Goal: Information Seeking & Learning: Learn about a topic

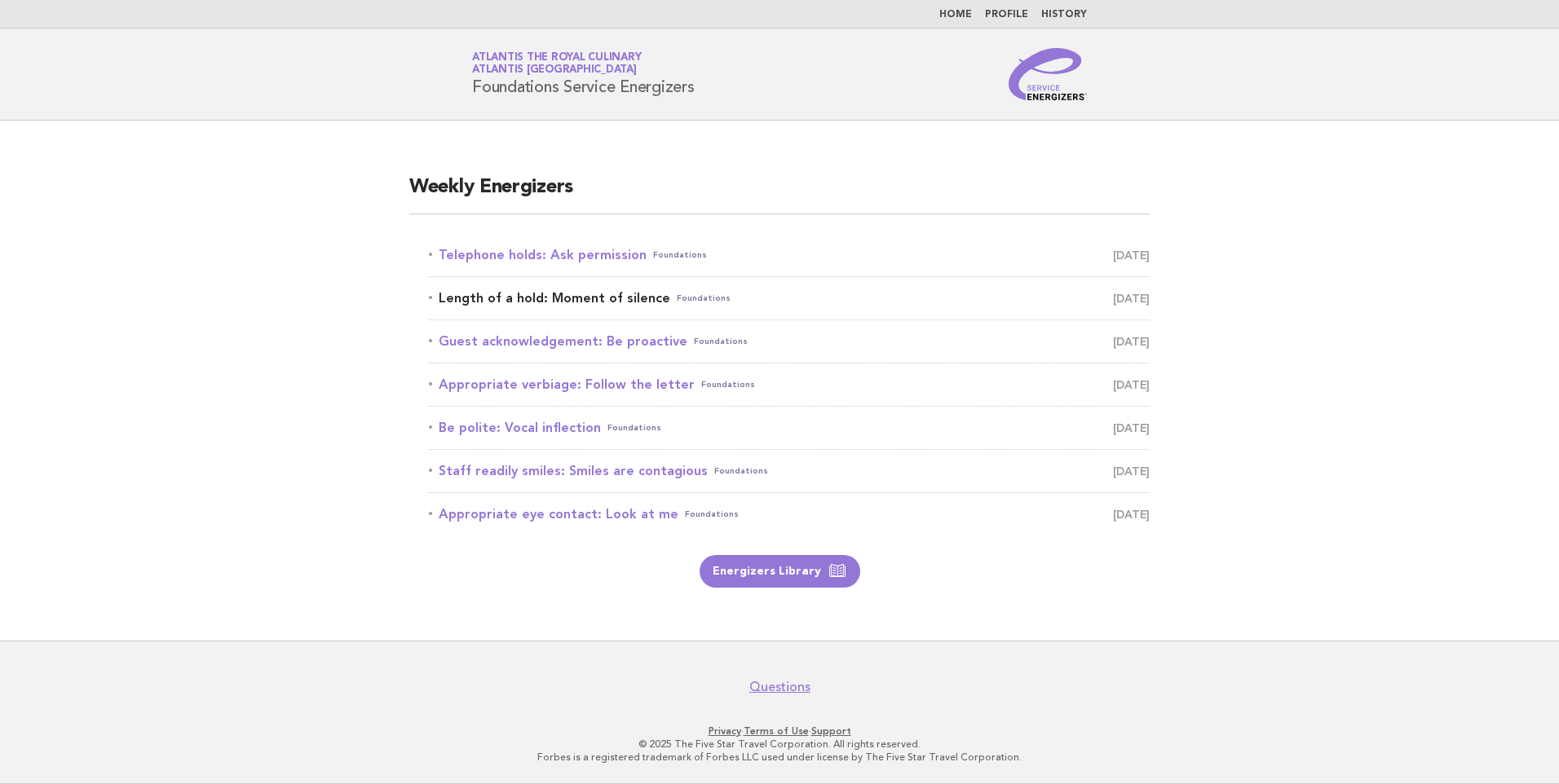
click at [632, 295] on link "Length of a hold: Moment of silence Foundations [DATE]" at bounding box center [789, 298] width 720 height 23
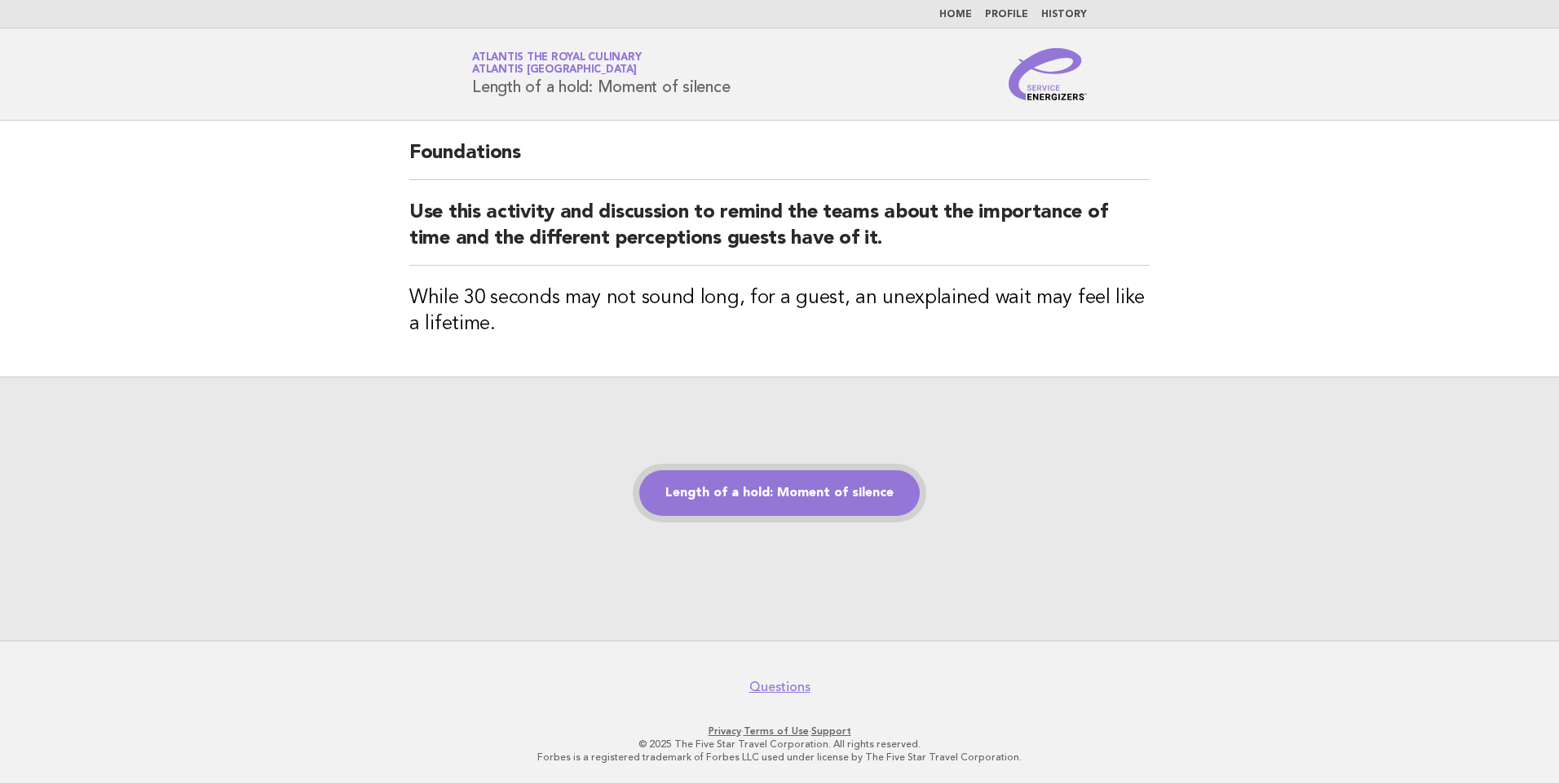
click at [813, 486] on link "Length of a hold: Moment of silence" at bounding box center [779, 492] width 280 height 46
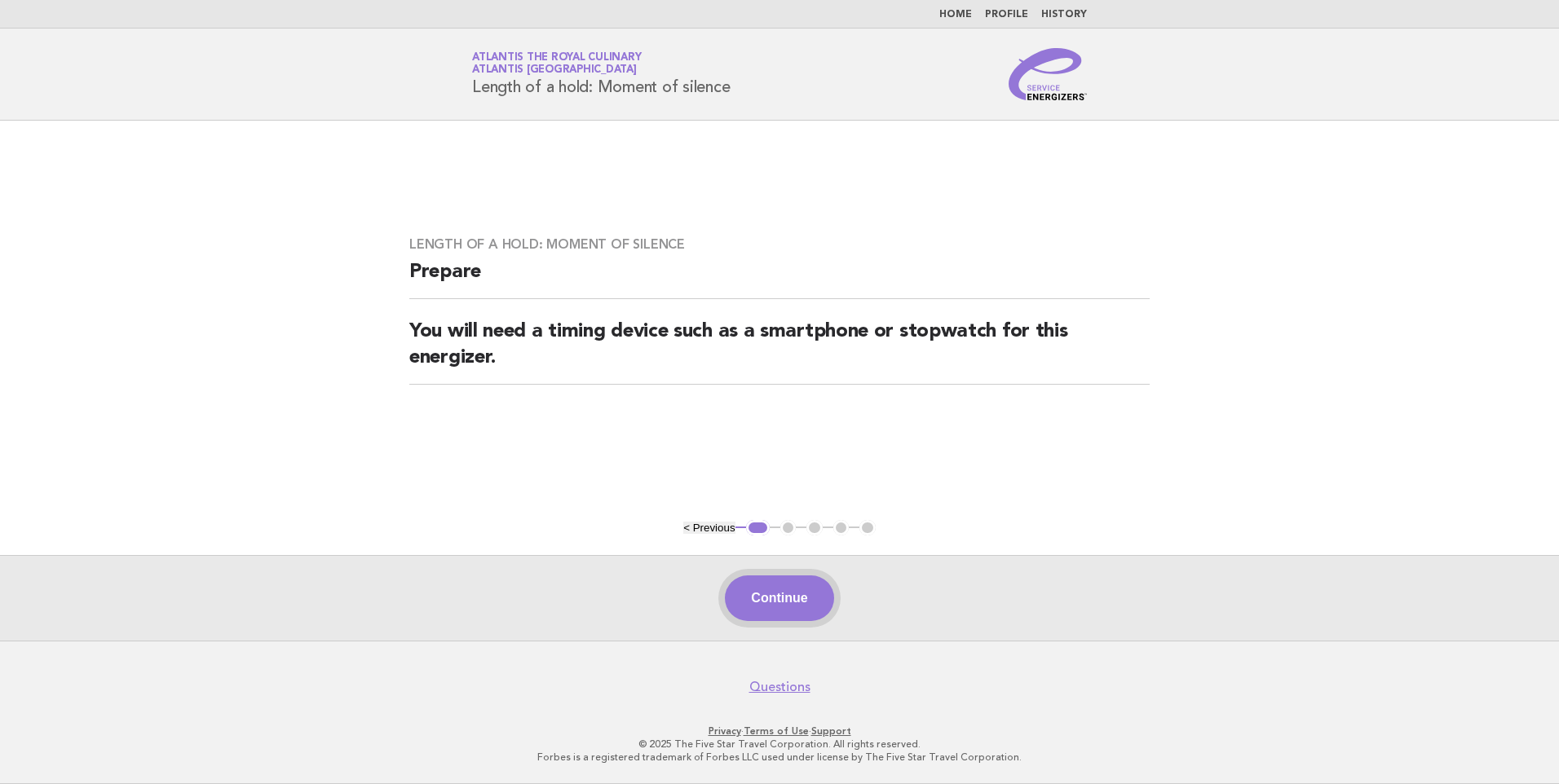
click at [788, 601] on button "Continue" at bounding box center [780, 598] width 109 height 46
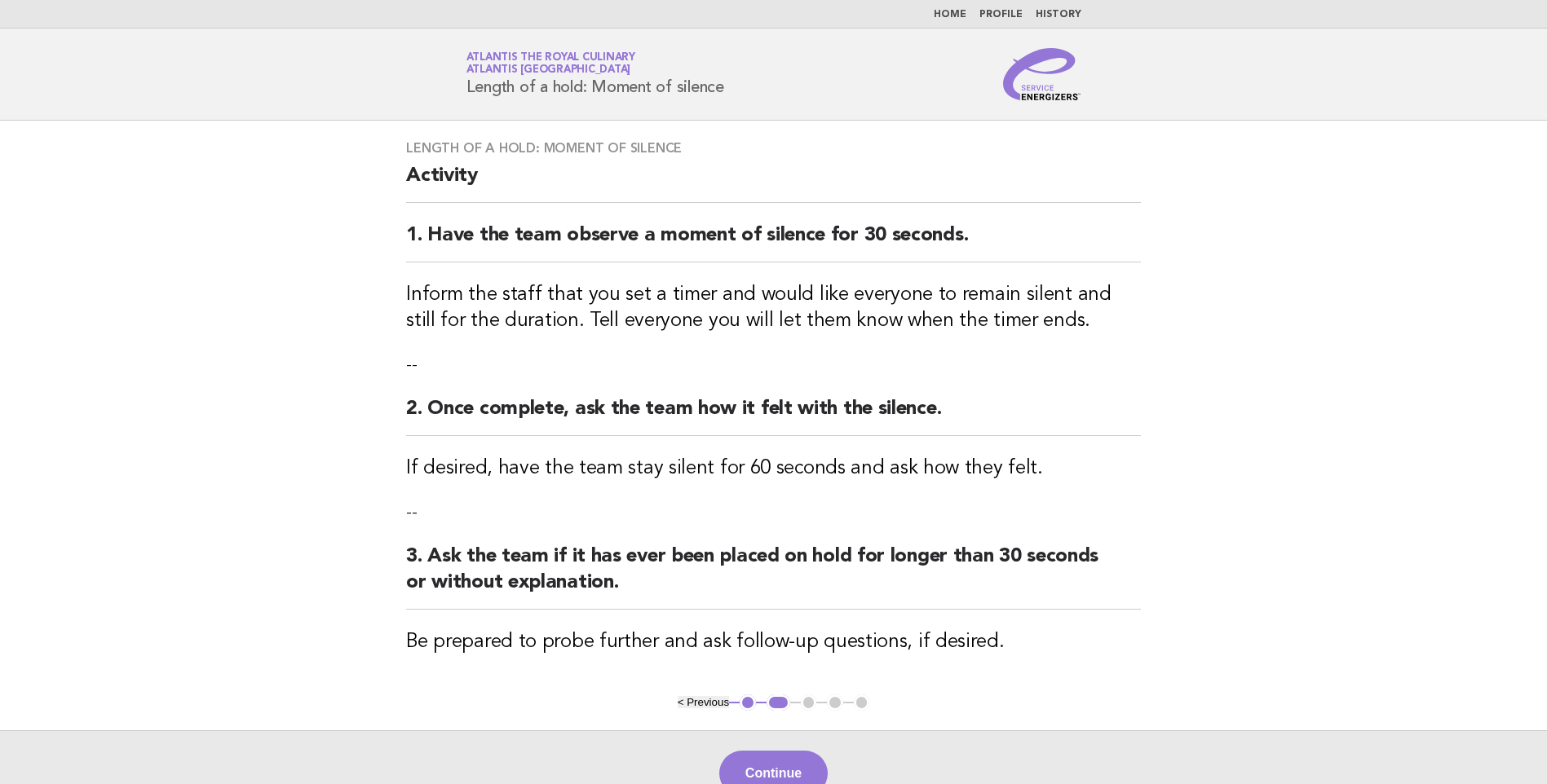
click at [952, 10] on link "Home" at bounding box center [949, 14] width 33 height 9
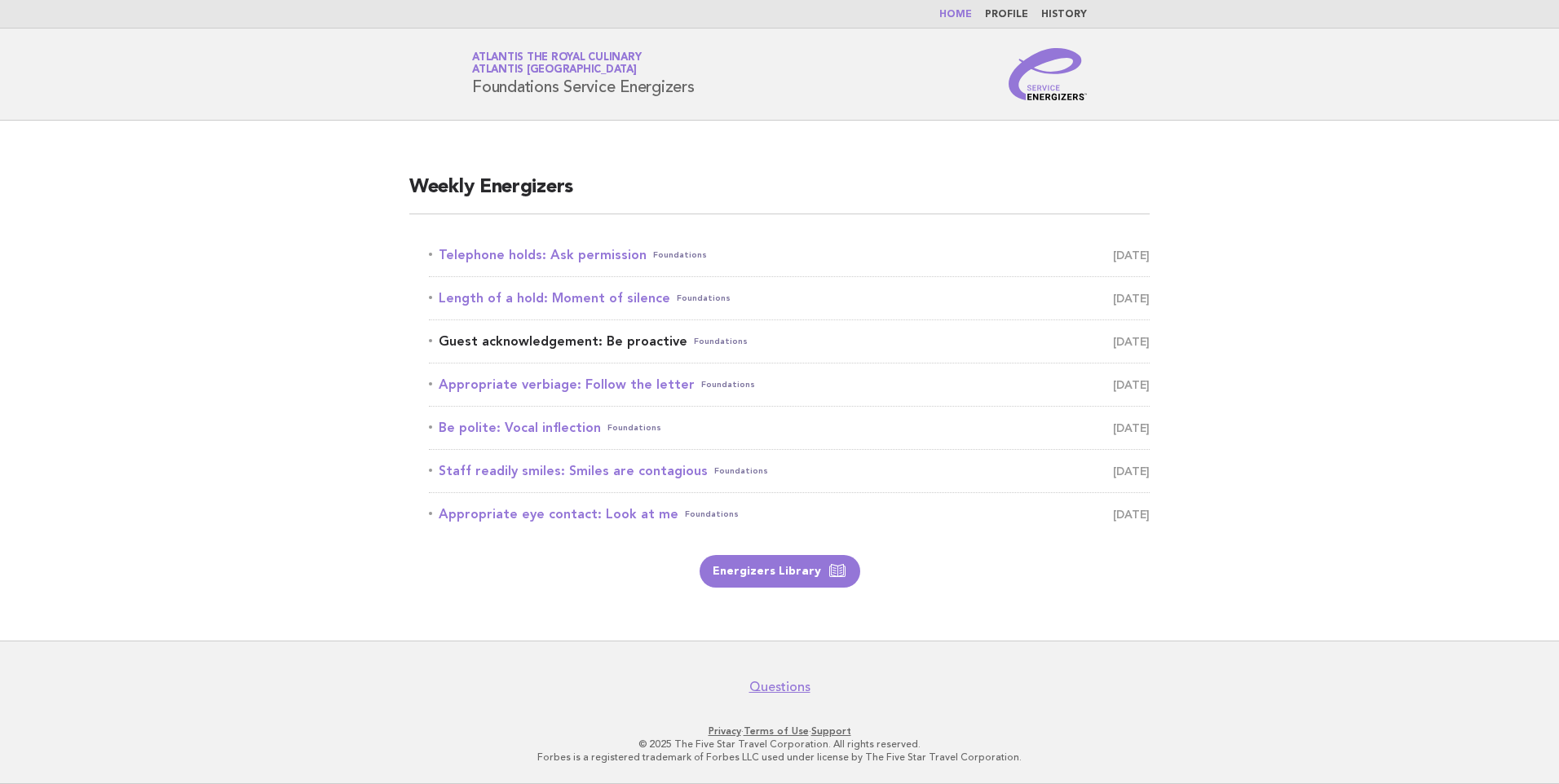
click at [632, 338] on link "Guest acknowledgement: Be proactive Foundations August 22" at bounding box center [789, 341] width 720 height 23
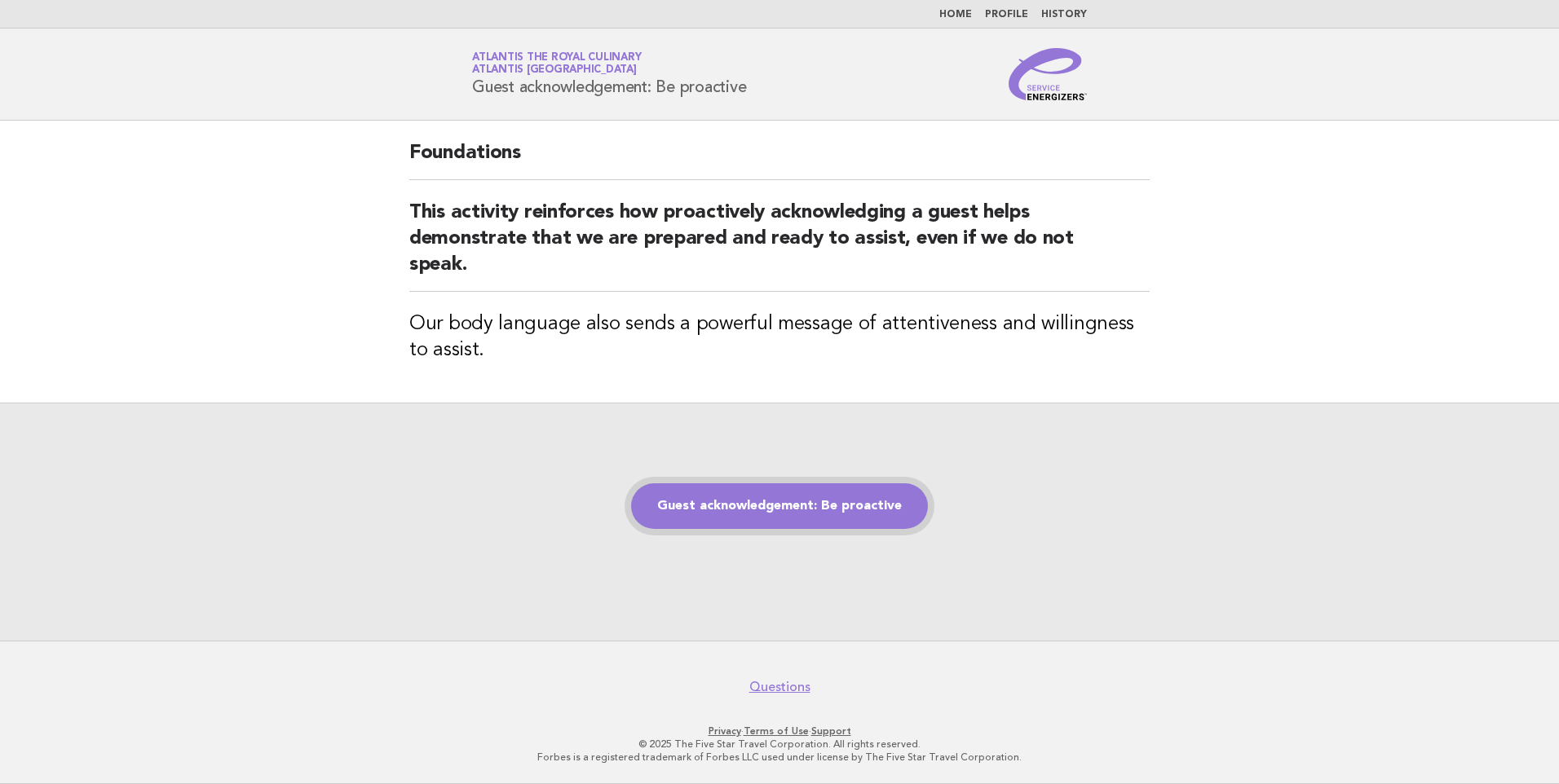
click at [790, 511] on link "Guest acknowledgement: Be proactive" at bounding box center [780, 505] width 296 height 46
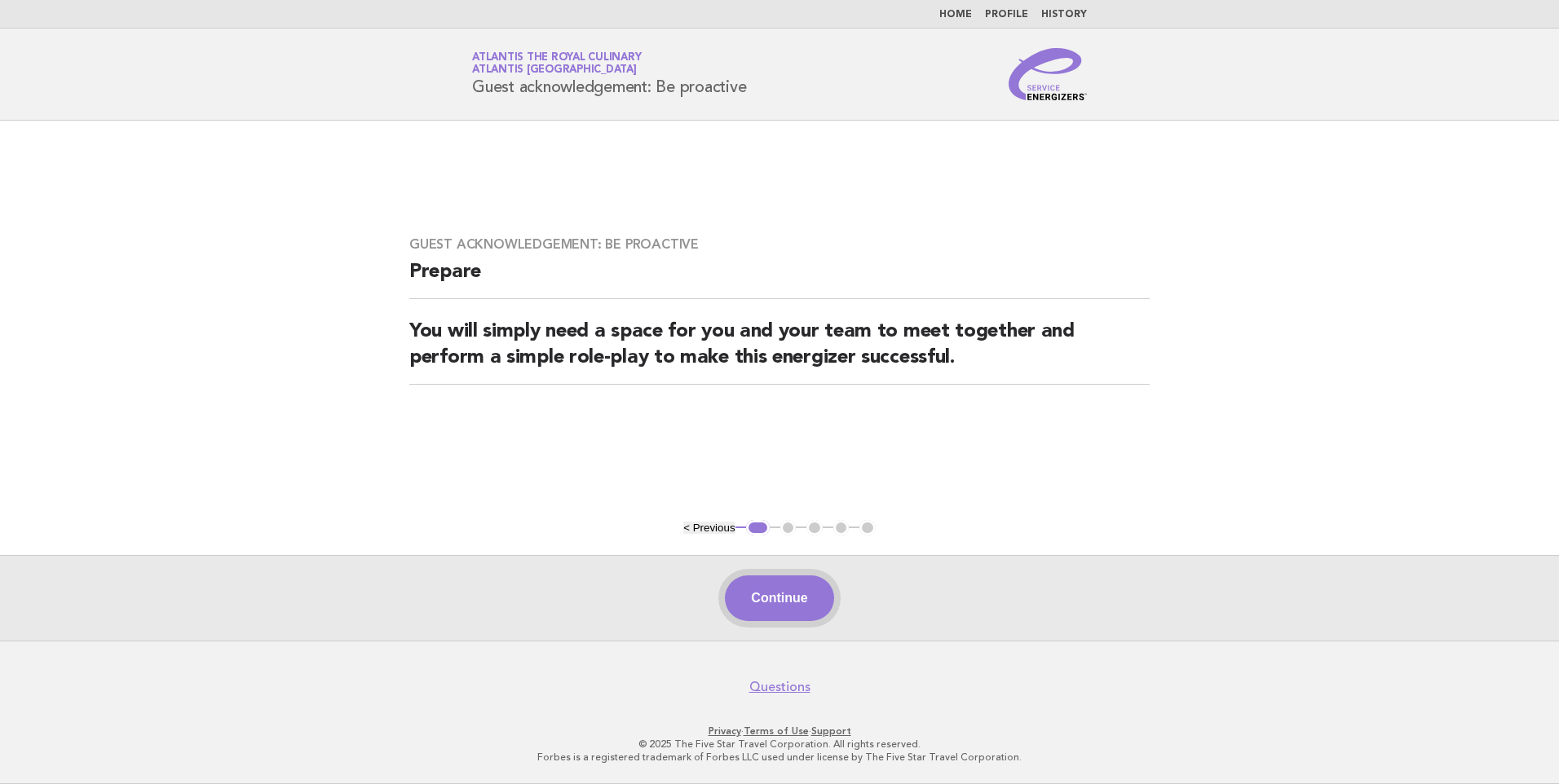
click at [796, 590] on button "Continue" at bounding box center [780, 598] width 109 height 46
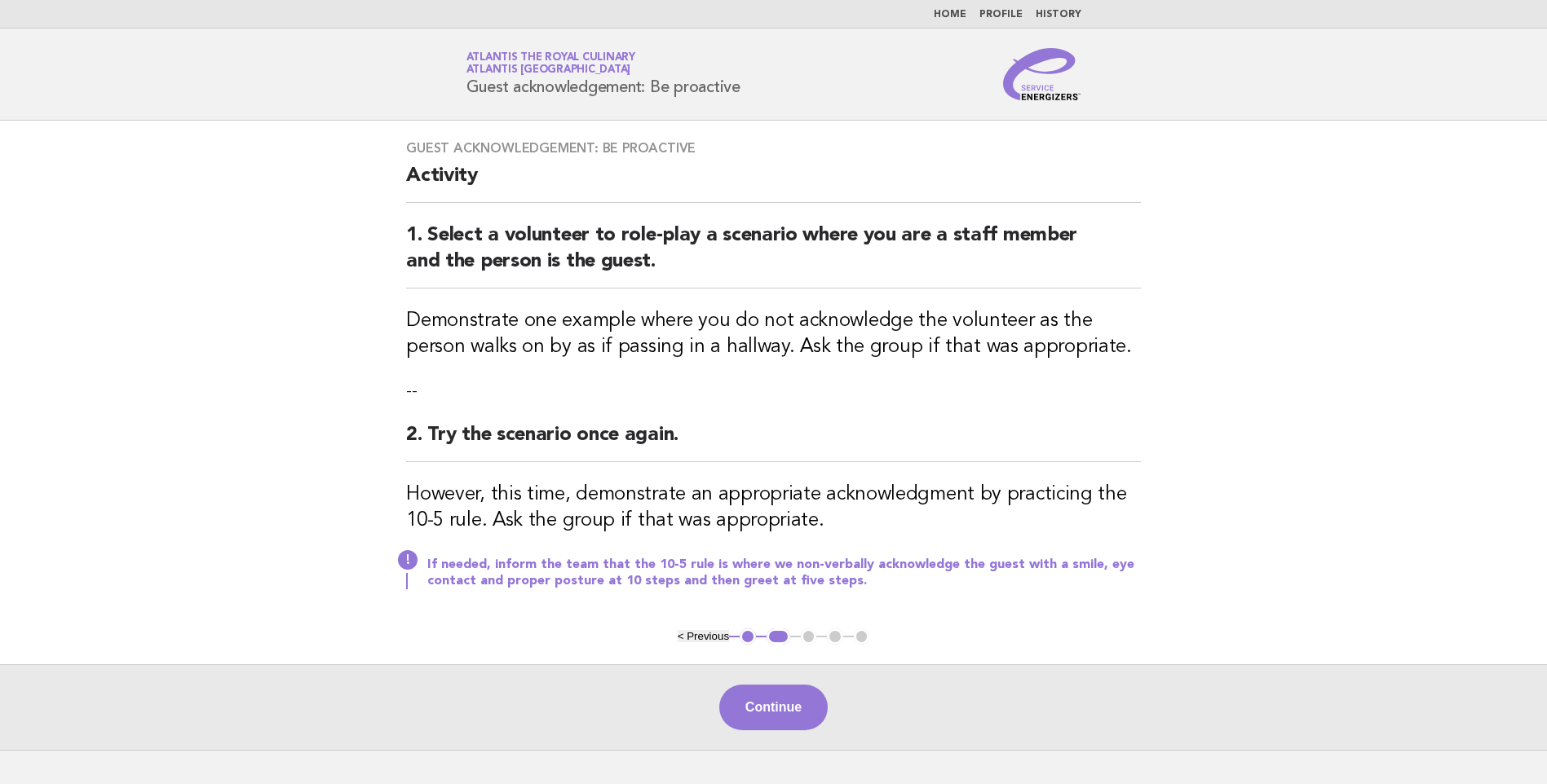
click at [951, 13] on link "Home" at bounding box center [949, 14] width 33 height 9
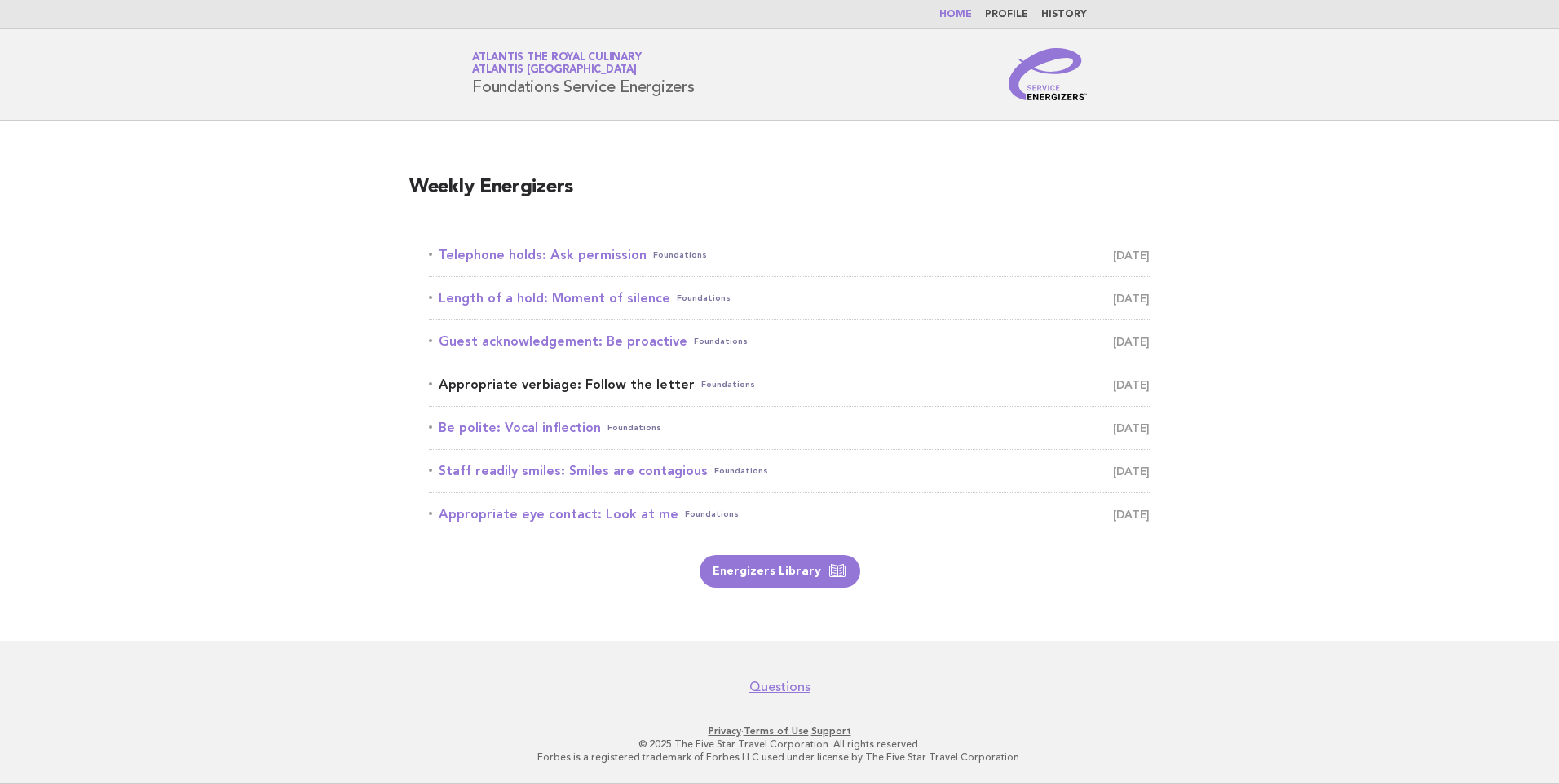
click at [659, 383] on link "Appropriate verbiage: Follow the letter Foundations August 23" at bounding box center [789, 384] width 720 height 23
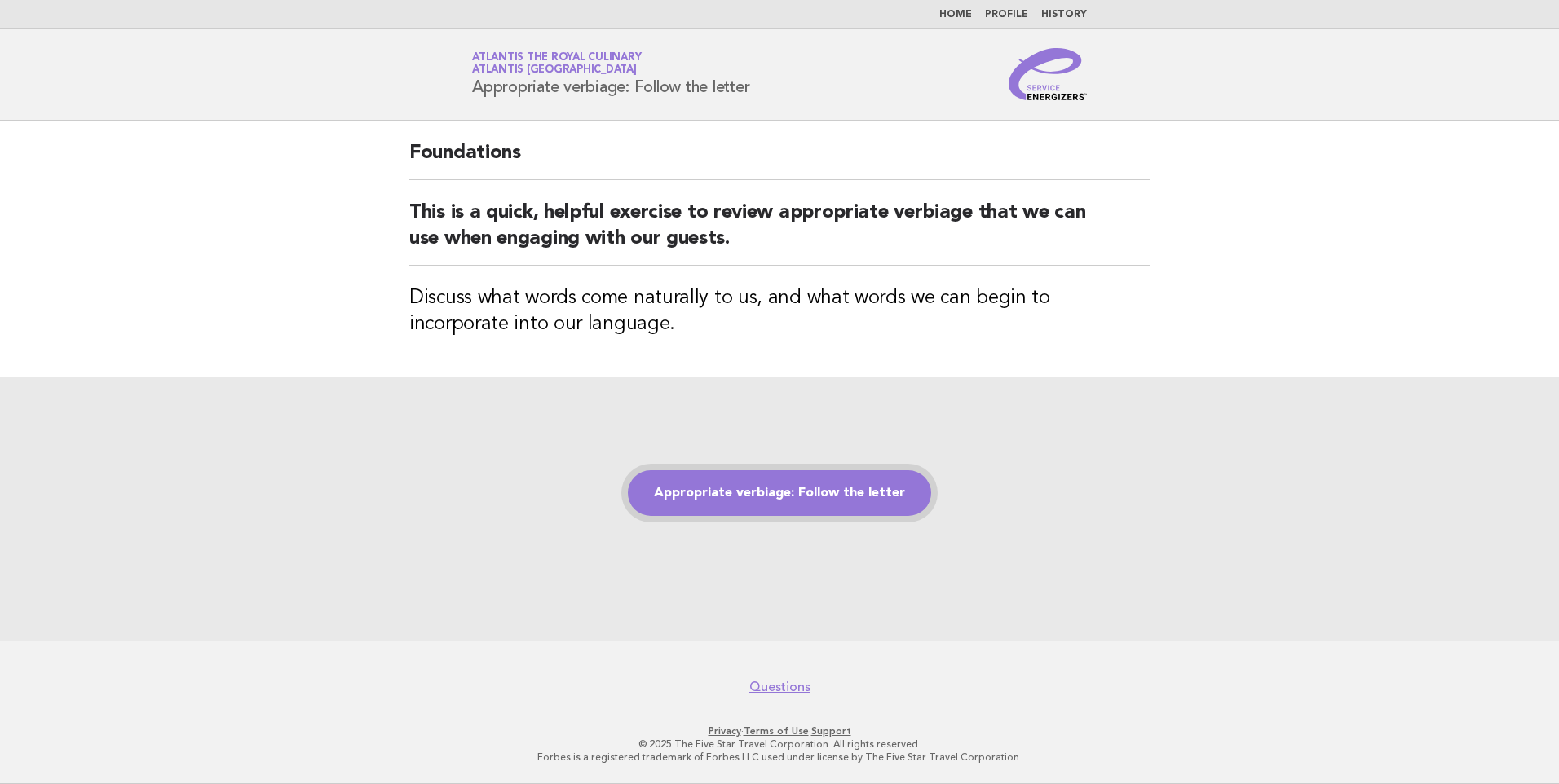
click at [780, 501] on link "Appropriate verbiage: Follow the letter" at bounding box center [779, 492] width 303 height 46
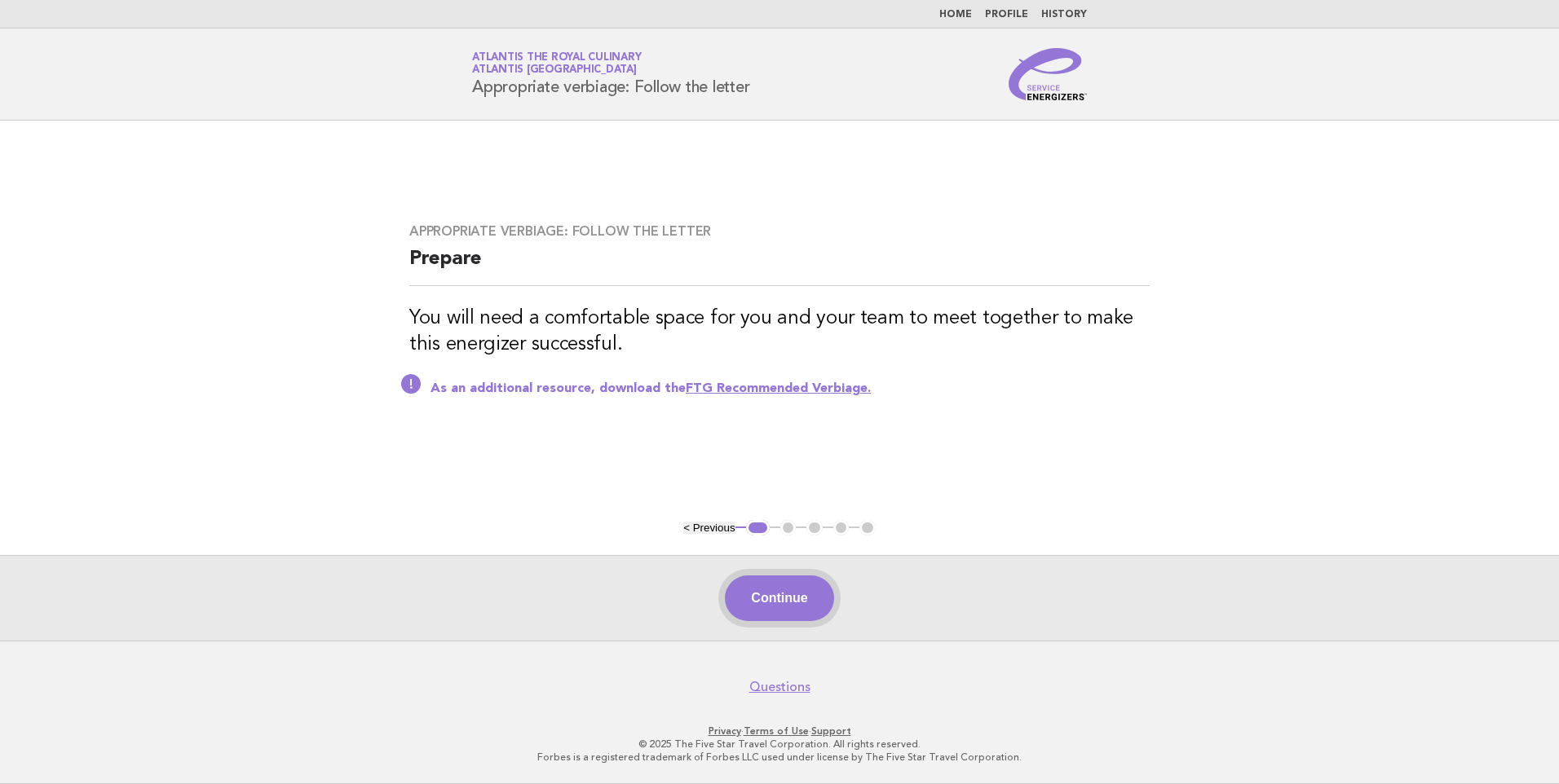
click at [791, 593] on button "Continue" at bounding box center [780, 598] width 109 height 46
